Goal: Download file/media: Download file/media

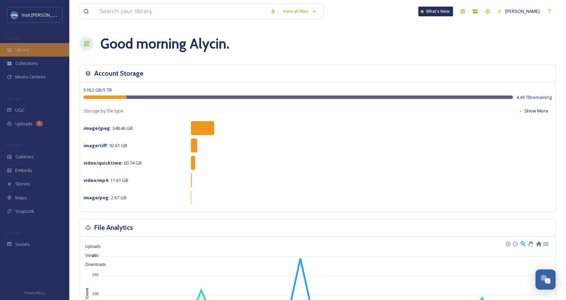
click at [16, 56] on div "Library" at bounding box center [34, 50] width 69 height 14
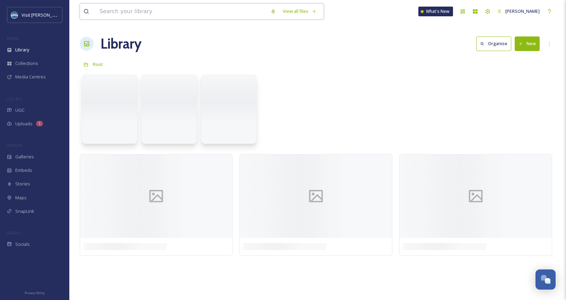
click at [123, 19] on div "View all files" at bounding box center [202, 11] width 244 height 16
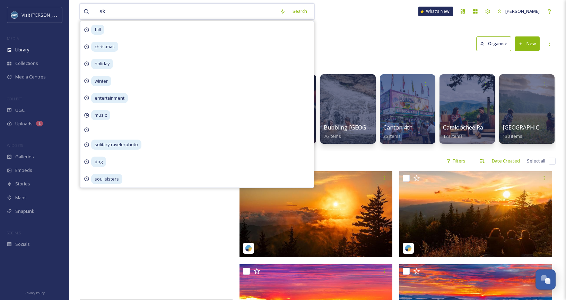
type input "ski"
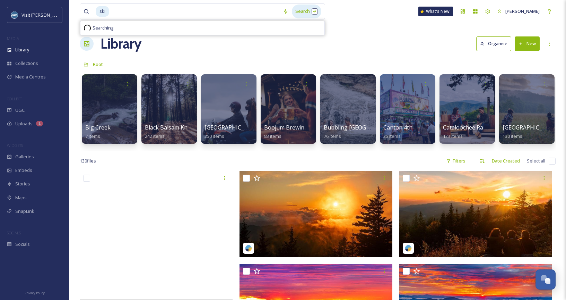
click at [307, 10] on div "Search" at bounding box center [306, 12] width 29 height 14
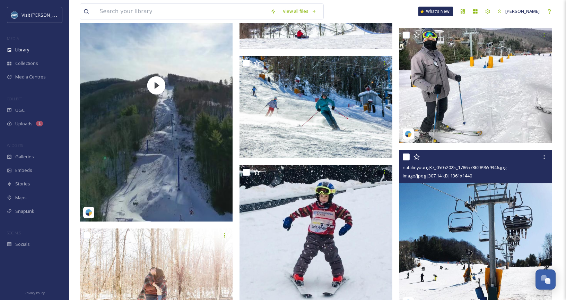
scroll to position [5715, 0]
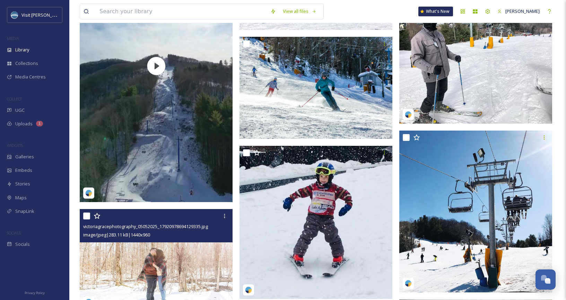
click at [152, 256] on img at bounding box center [156, 260] width 153 height 102
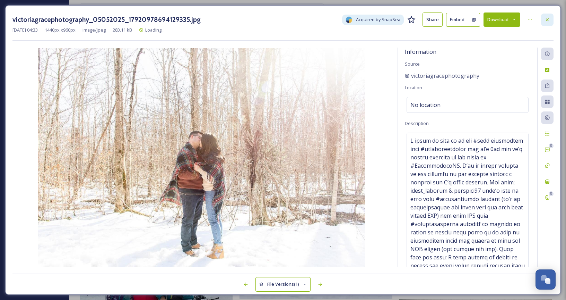
click at [544, 19] on div at bounding box center [547, 20] width 12 height 12
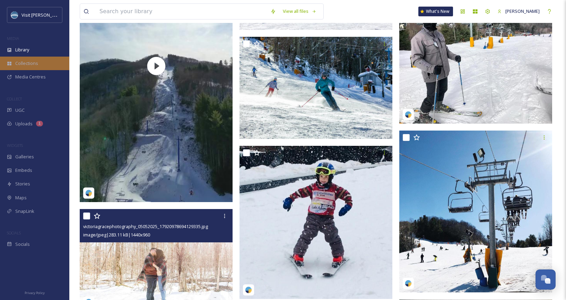
click at [32, 65] on span "Collections" at bounding box center [26, 63] width 23 height 7
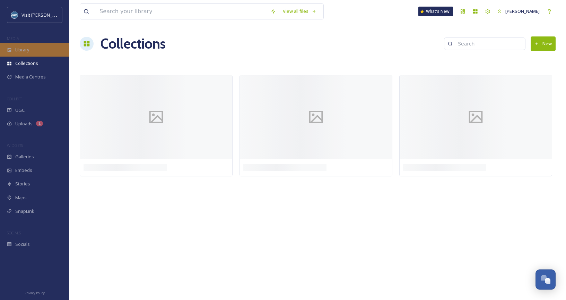
click at [30, 48] on div "Library" at bounding box center [34, 50] width 69 height 14
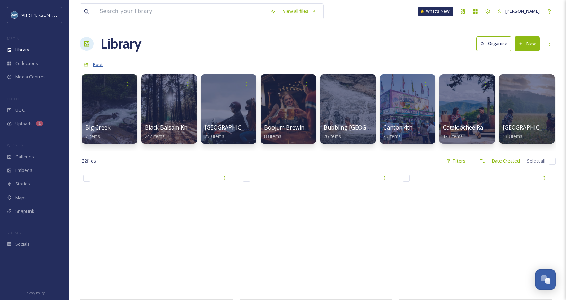
click at [95, 65] on span "Root" at bounding box center [98, 64] width 10 height 6
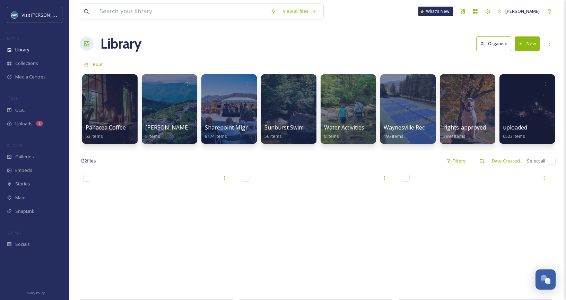
scroll to position [0, 1013]
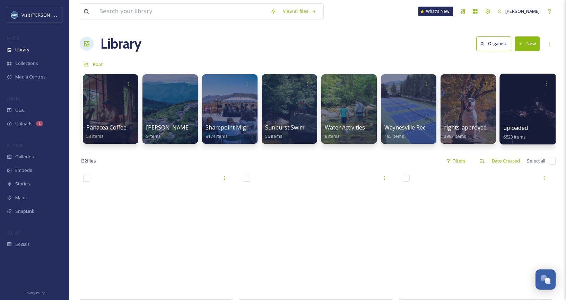
click at [525, 111] on div at bounding box center [528, 109] width 57 height 71
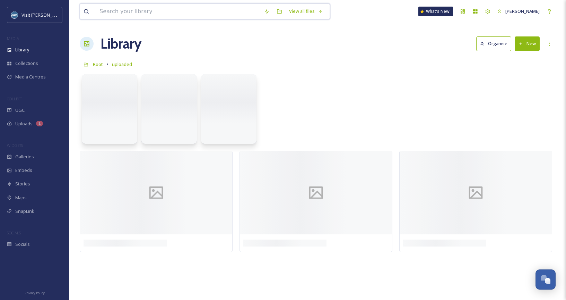
click at [229, 25] on div "View all files What's New [PERSON_NAME] Library Organise New Root uploaded Your…" at bounding box center [317, 150] width 497 height 300
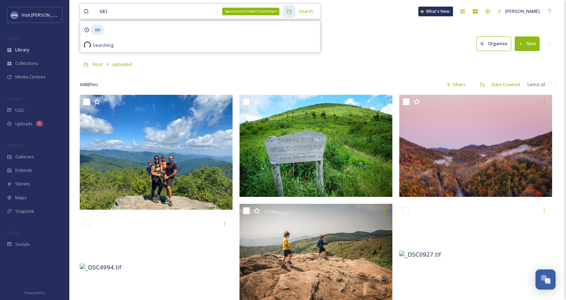
type input "ski"
click at [280, 11] on div "Search within Folder (Cmd+Enter)" at bounding box center [250, 12] width 57 height 8
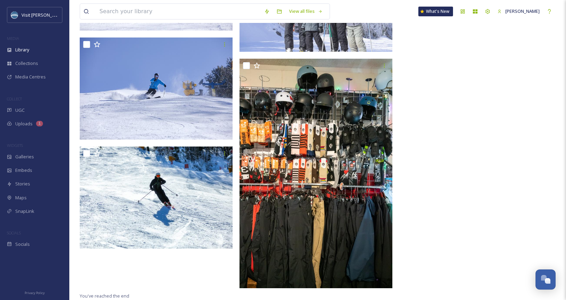
scroll to position [1747, 0]
click at [204, 8] on input at bounding box center [178, 11] width 165 height 15
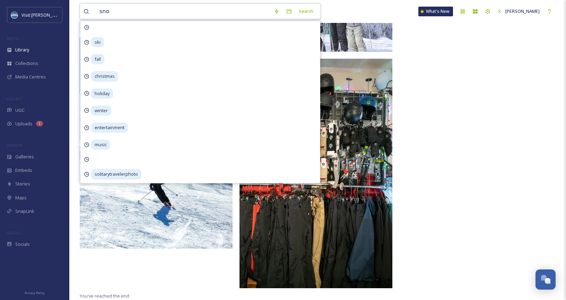
type input "snow"
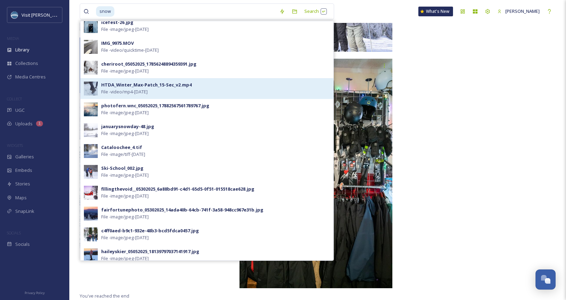
scroll to position [186, 0]
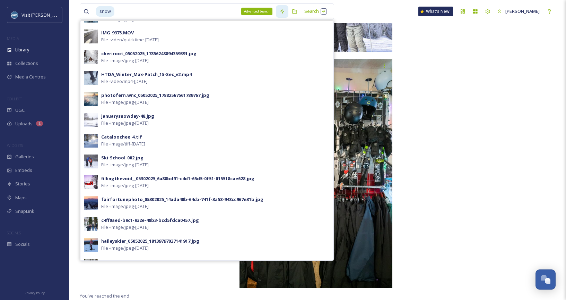
click at [285, 12] on icon at bounding box center [283, 12] width 6 height 6
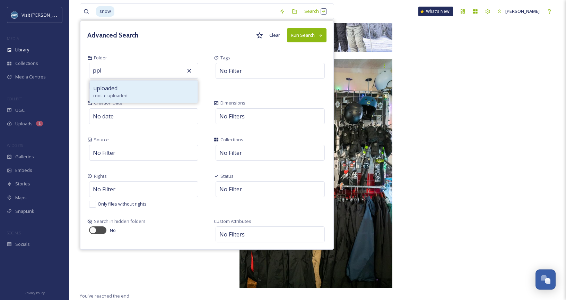
click at [124, 93] on span "uploaded" at bounding box center [118, 95] width 20 height 7
type input "uploaded"
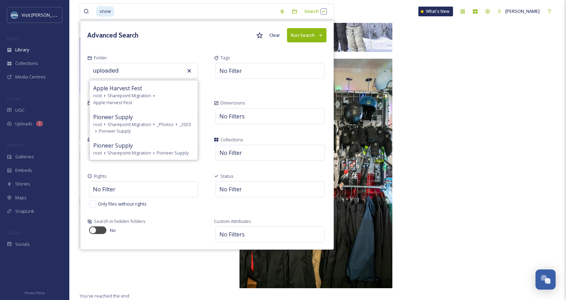
click at [315, 33] on button "Run Search" at bounding box center [307, 35] width 40 height 14
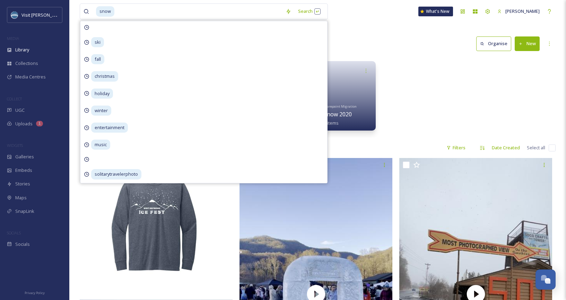
click at [469, 103] on div "_2023 January Snow Day 52 items Sharepoint Migration January Snow Day 52 items …" at bounding box center [318, 98] width 476 height 80
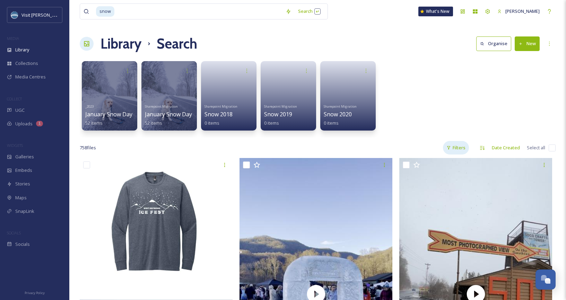
click at [463, 143] on div "Filters" at bounding box center [456, 148] width 26 height 14
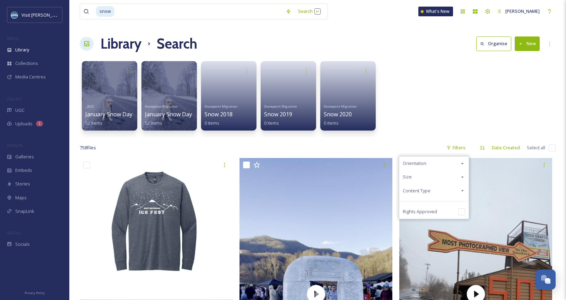
click at [437, 186] on div "Content Type" at bounding box center [434, 191] width 69 height 14
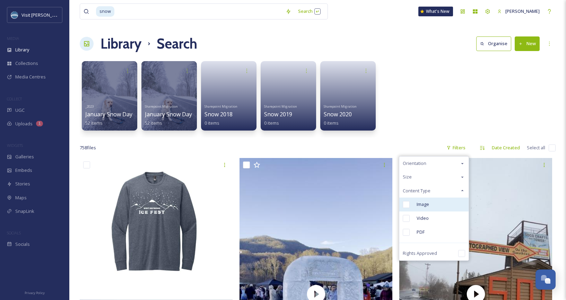
click at [424, 201] on span "Image" at bounding box center [423, 204] width 12 height 7
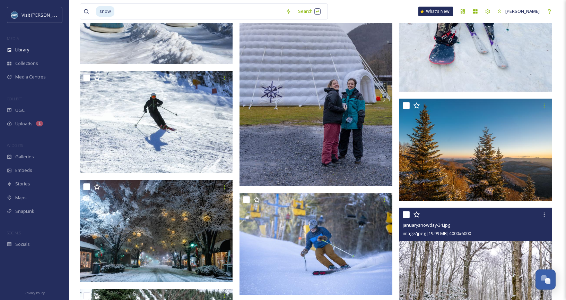
scroll to position [12171, 0]
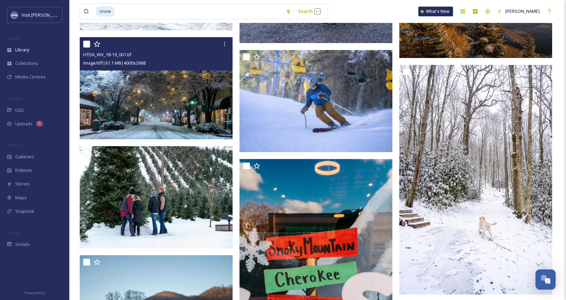
click at [177, 87] on img at bounding box center [156, 88] width 153 height 102
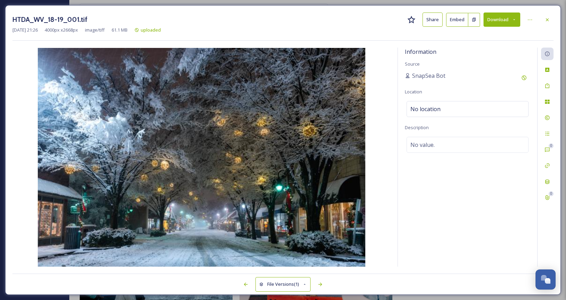
click at [497, 22] on button "Download" at bounding box center [502, 19] width 37 height 14
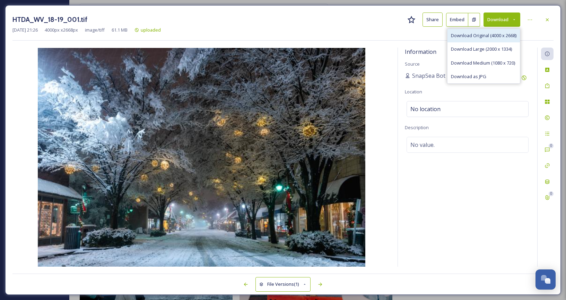
click at [484, 36] on span "Download Original (4000 x 2668)" at bounding box center [484, 35] width 66 height 7
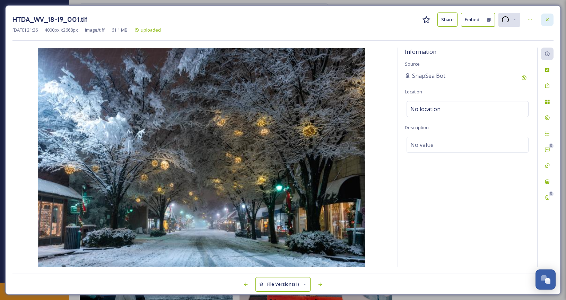
click at [548, 19] on icon at bounding box center [547, 19] width 3 height 3
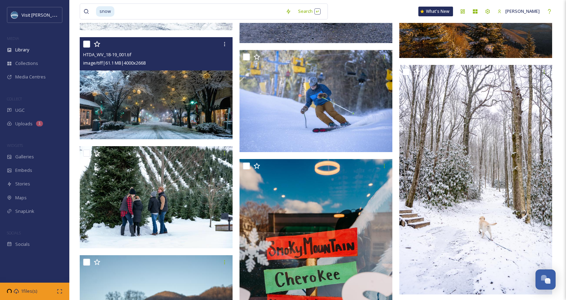
click at [157, 81] on img at bounding box center [156, 88] width 153 height 102
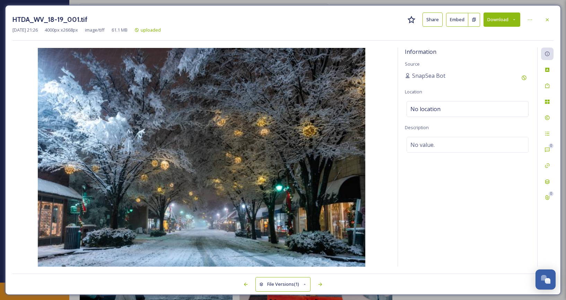
click at [500, 23] on button "Download" at bounding box center [502, 19] width 37 height 14
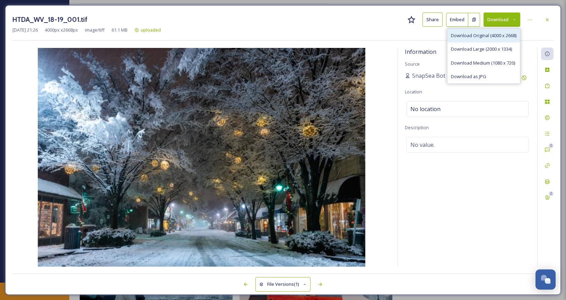
click at [499, 34] on span "Download Original (4000 x 2668)" at bounding box center [484, 35] width 66 height 7
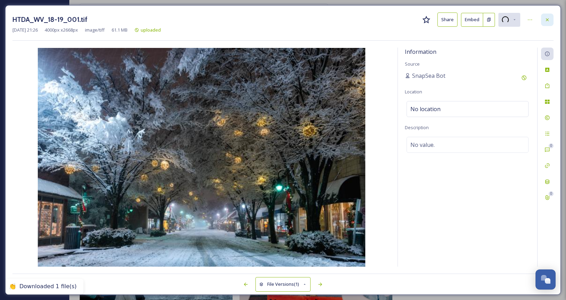
click at [548, 22] on icon at bounding box center [548, 20] width 6 height 6
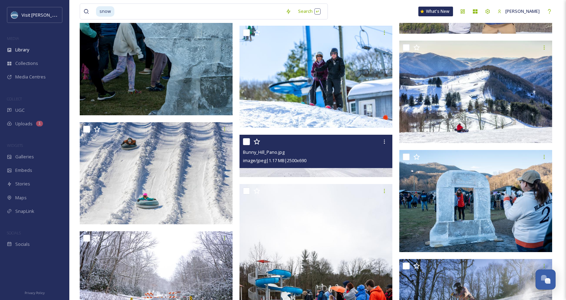
scroll to position [12540, 0]
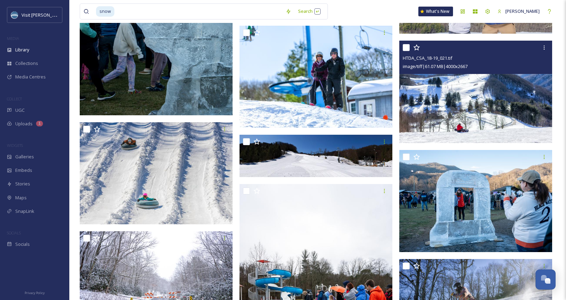
click at [487, 86] on img at bounding box center [476, 92] width 153 height 102
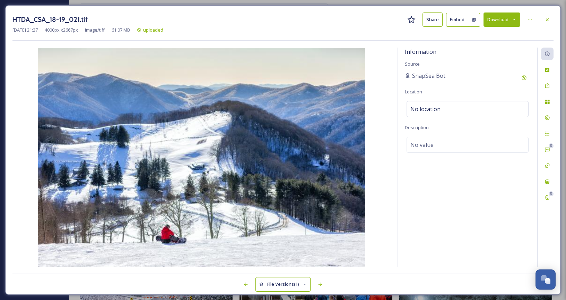
click at [495, 18] on button "Download" at bounding box center [502, 19] width 37 height 14
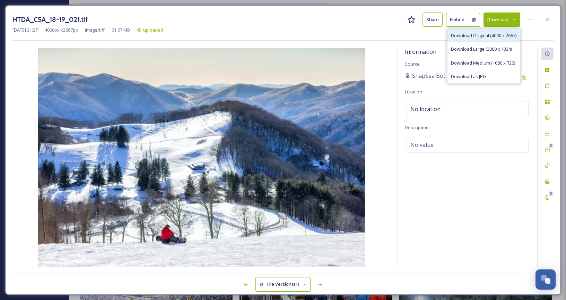
click at [489, 37] on span "Download Original (4000 x 2667)" at bounding box center [484, 35] width 66 height 7
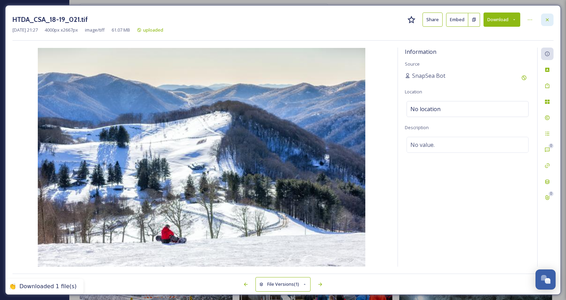
click at [547, 19] on icon at bounding box center [547, 19] width 3 height 3
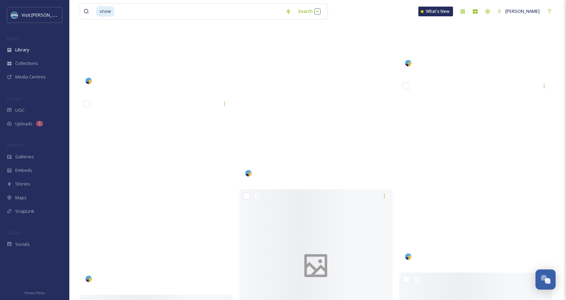
scroll to position [28017, 0]
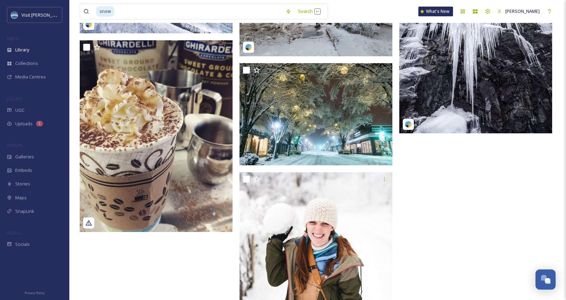
scroll to position [34134, 0]
